Goal: Task Accomplishment & Management: Manage account settings

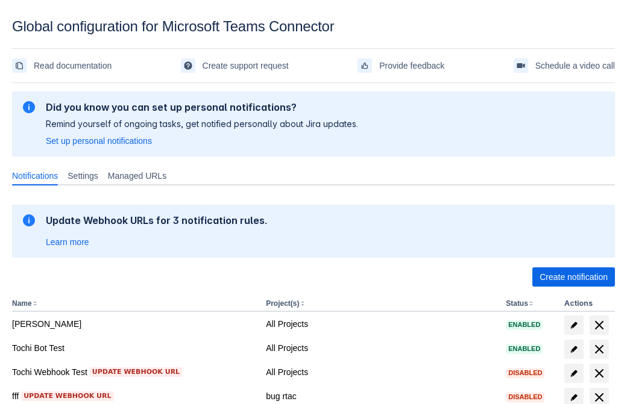
click at [573, 277] on span "Create notification" at bounding box center [573, 277] width 68 height 19
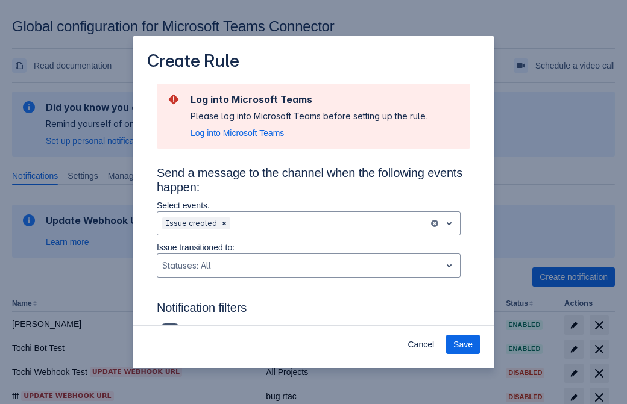
type input "RuleName-96361New Rule (44)"
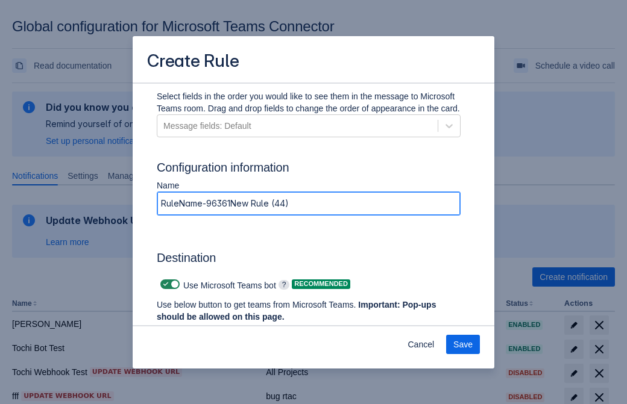
click at [224, 330] on span "Authenticate in Microsoft Teams" at bounding box center [223, 339] width 119 height 19
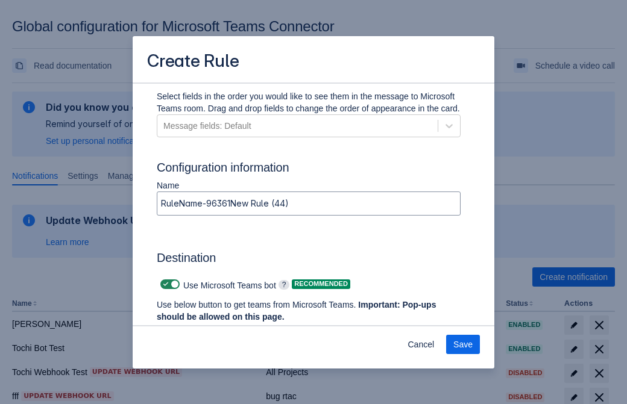
scroll to position [0, 0]
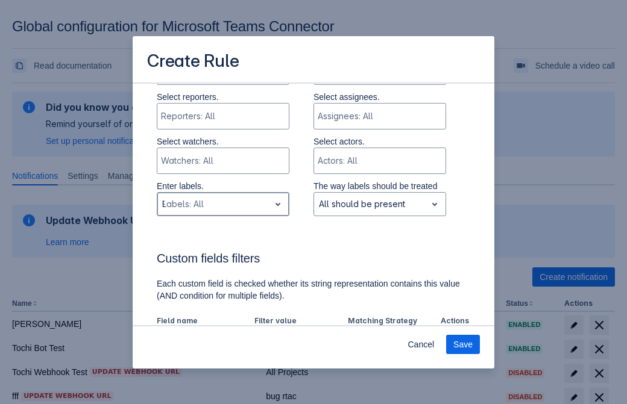
type input "96361_label"
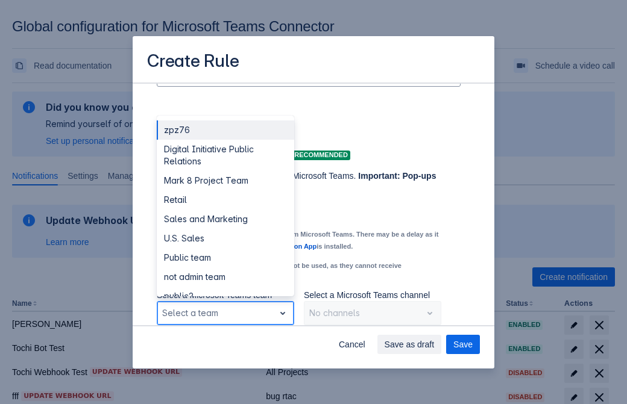
click at [225, 200] on div "Retail" at bounding box center [225, 199] width 137 height 19
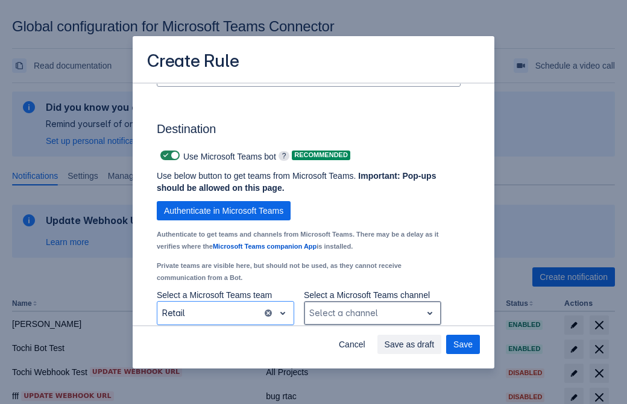
click at [372, 313] on div "Scrollable content" at bounding box center [362, 313] width 107 height 14
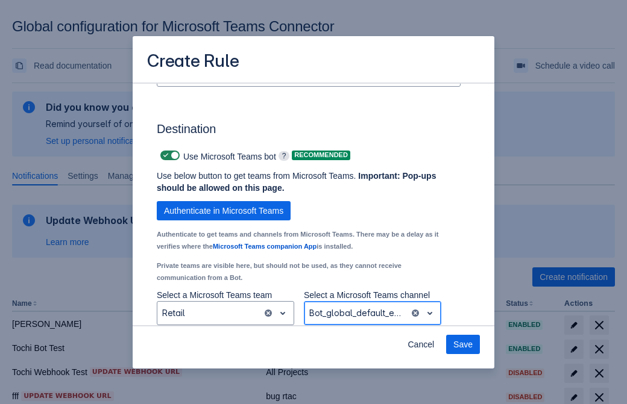
click at [463, 345] on span "Save" at bounding box center [462, 344] width 19 height 19
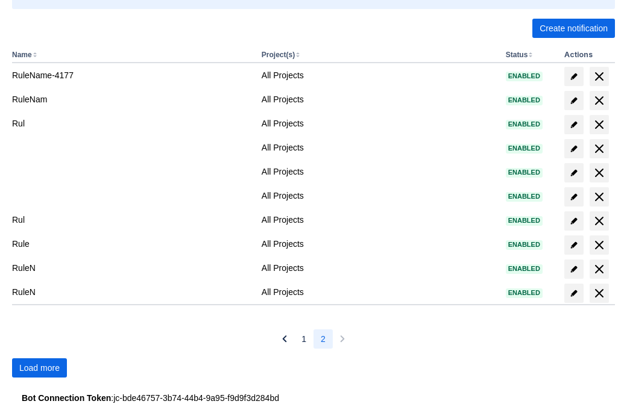
click at [39, 368] on span "Load more" at bounding box center [39, 368] width 40 height 19
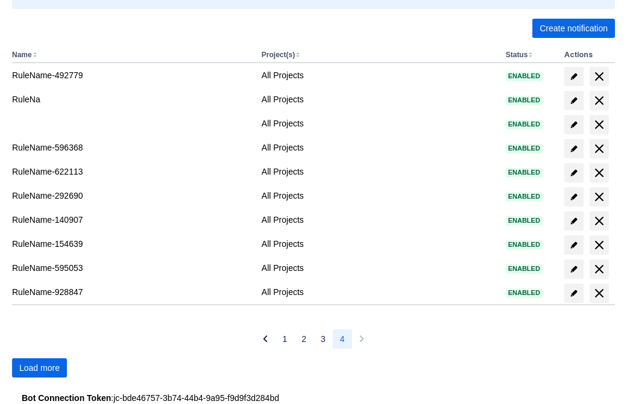
click at [39, 368] on span "Load more" at bounding box center [39, 368] width 40 height 19
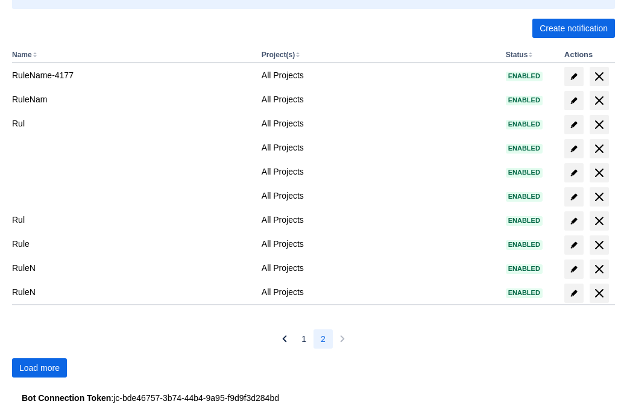
click at [39, 368] on span "Load more" at bounding box center [39, 368] width 40 height 19
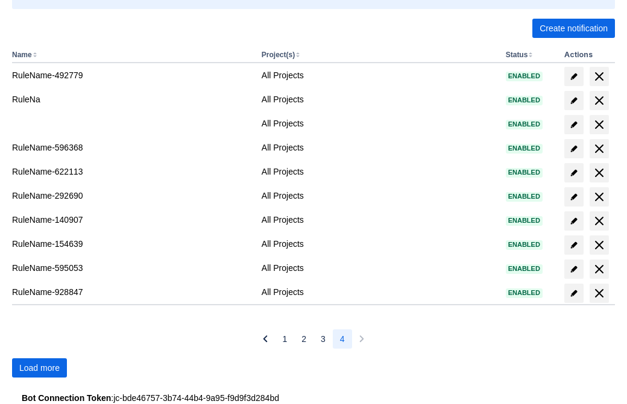
click at [39, 368] on span "Load more" at bounding box center [39, 368] width 40 height 19
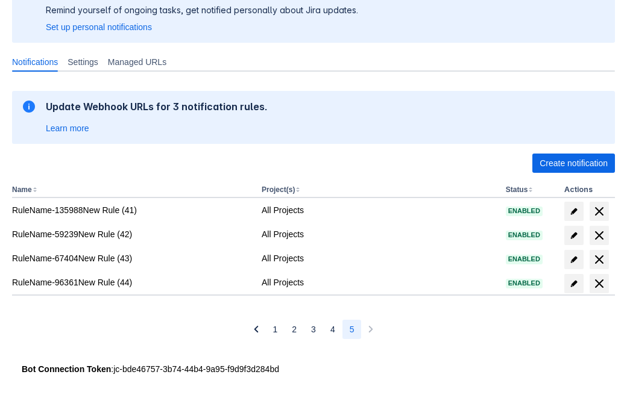
click at [598, 284] on span "delete" at bounding box center [599, 284] width 14 height 14
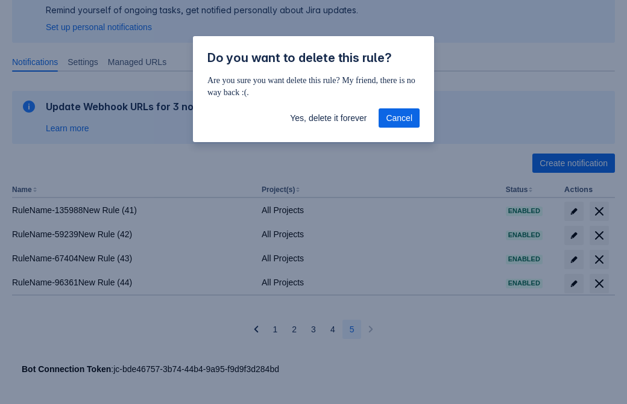
click at [328, 118] on span "Yes, delete it forever" at bounding box center [328, 117] width 77 height 19
